Goal: Find specific page/section: Find specific page/section

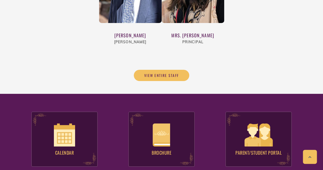
scroll to position [1939, 0]
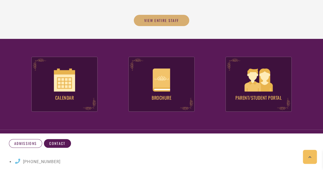
click at [152, 15] on link "View Entire Staff" at bounding box center [162, 20] width 56 height 11
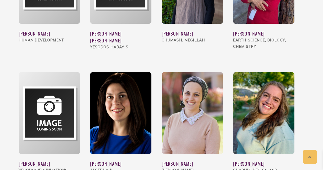
scroll to position [1342, 0]
